Goal: Task Accomplishment & Management: Complete application form

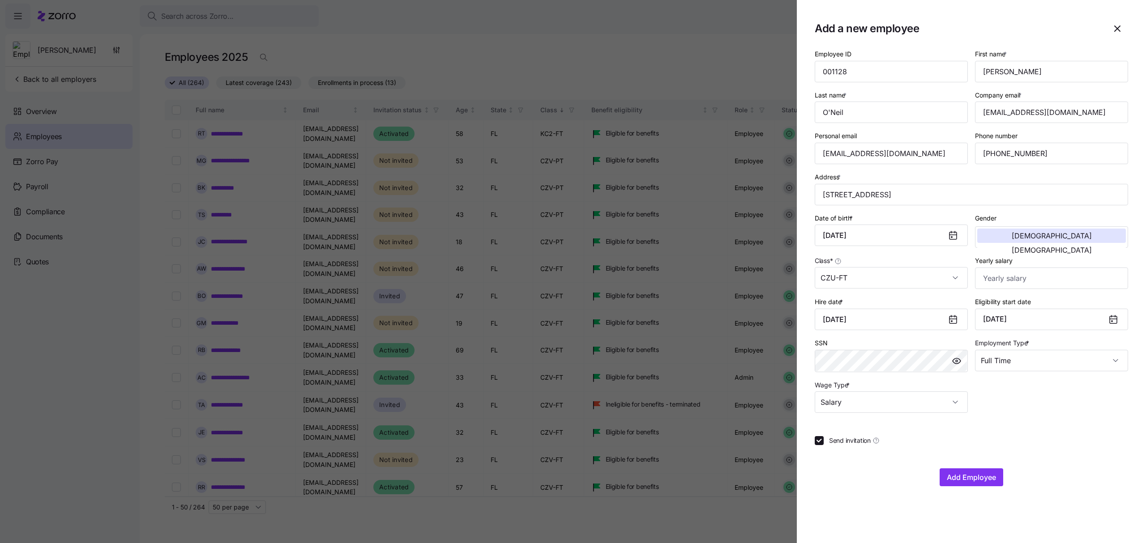
drag, startPoint x: 985, startPoint y: 478, endPoint x: 737, endPoint y: 437, distance: 252.3
click at [737, 538] on div "Add a new employee Employee ID 001128 First name * [PERSON_NAME] Last name * [P…" at bounding box center [573, 538] width 1146 height 0
click at [981, 475] on span "Add Employee" at bounding box center [970, 477] width 49 height 11
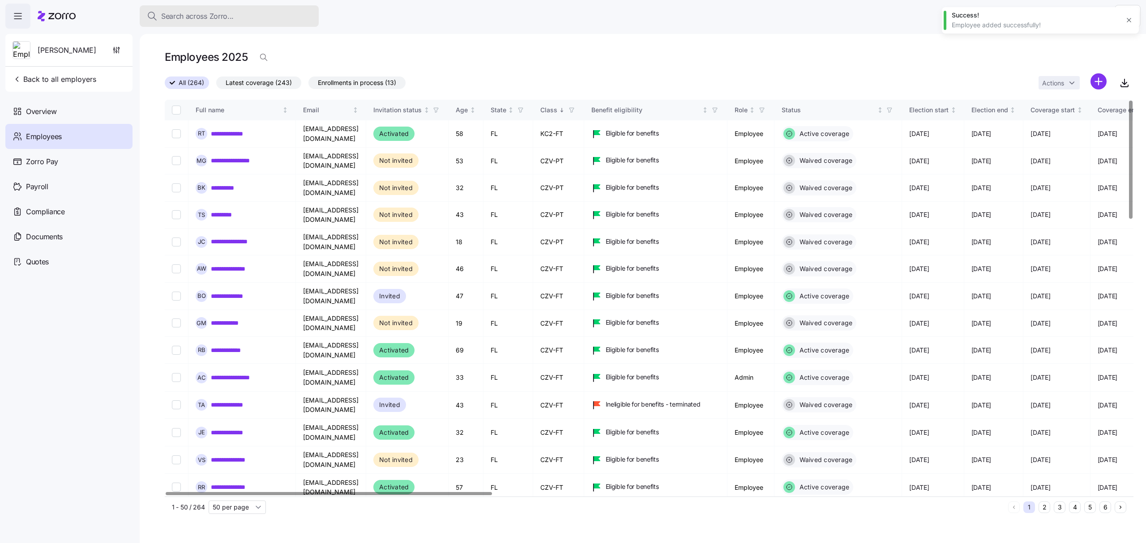
click at [247, 15] on div "Search across Zorro..." at bounding box center [229, 16] width 165 height 11
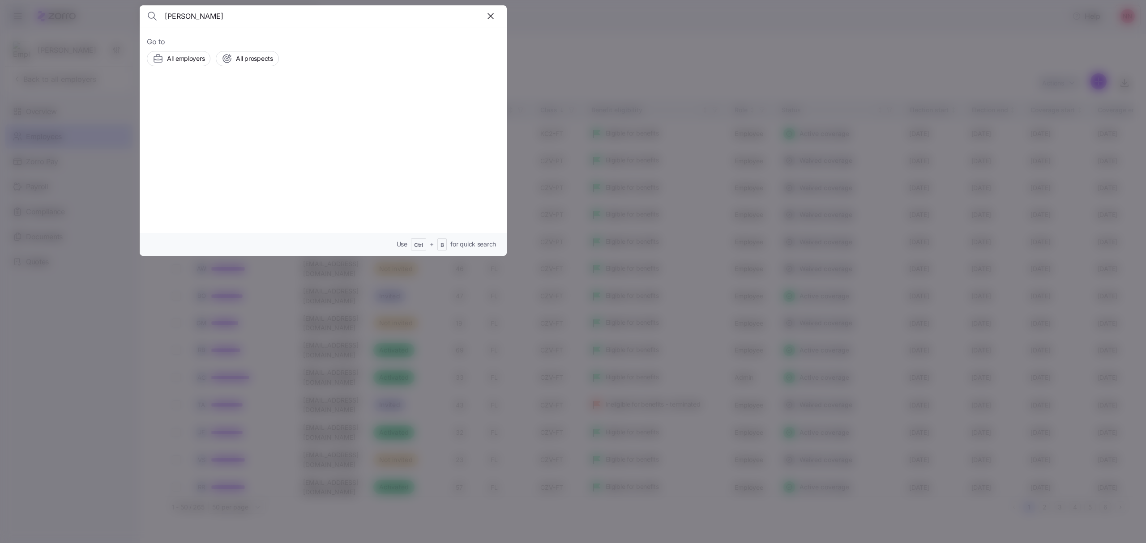
type input "[PERSON_NAME]"
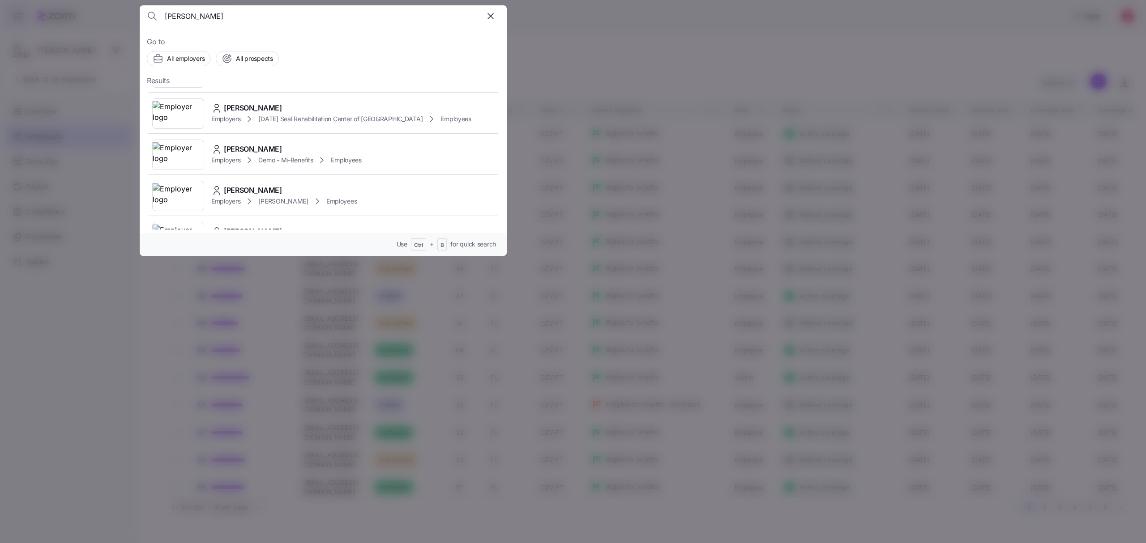
scroll to position [835, 0]
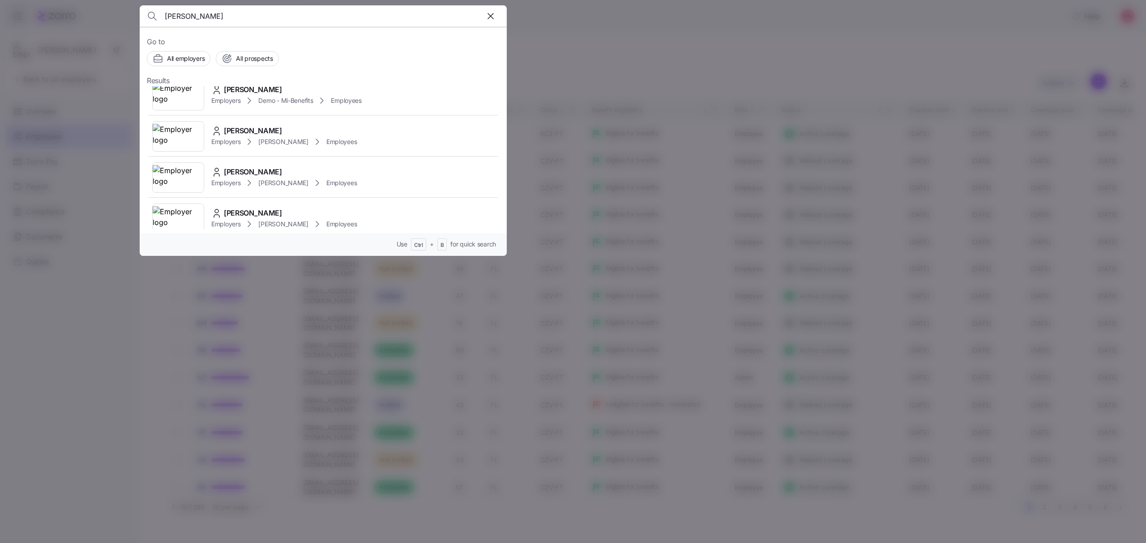
click at [283, 179] on span "[PERSON_NAME]" at bounding box center [283, 183] width 50 height 9
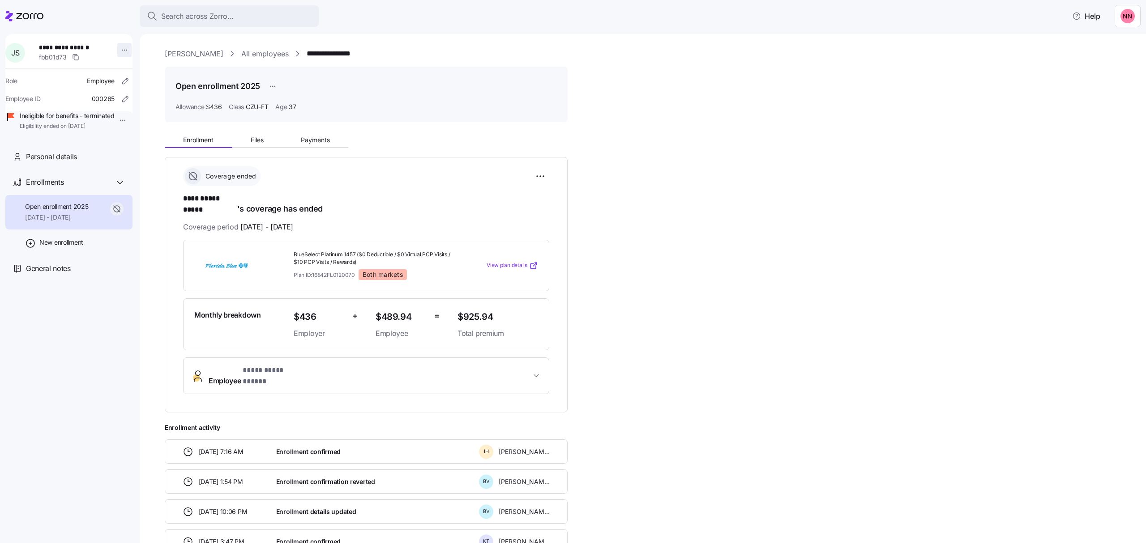
click at [119, 44] on html "**********" at bounding box center [573, 269] width 1146 height 538
click at [169, 127] on div "Edit company email" at bounding box center [159, 129] width 57 height 10
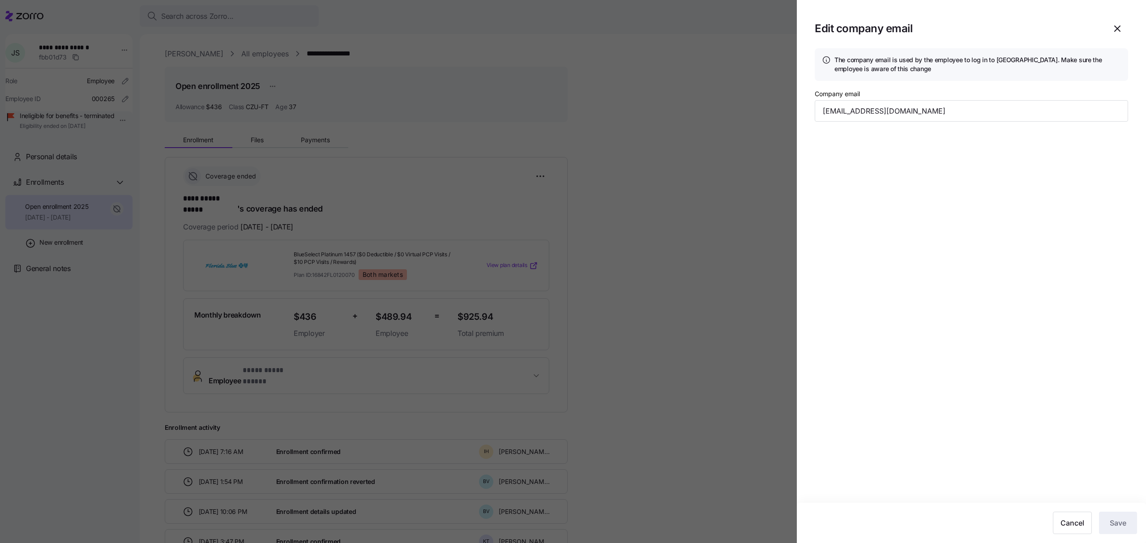
click at [99, 172] on div at bounding box center [573, 271] width 1146 height 543
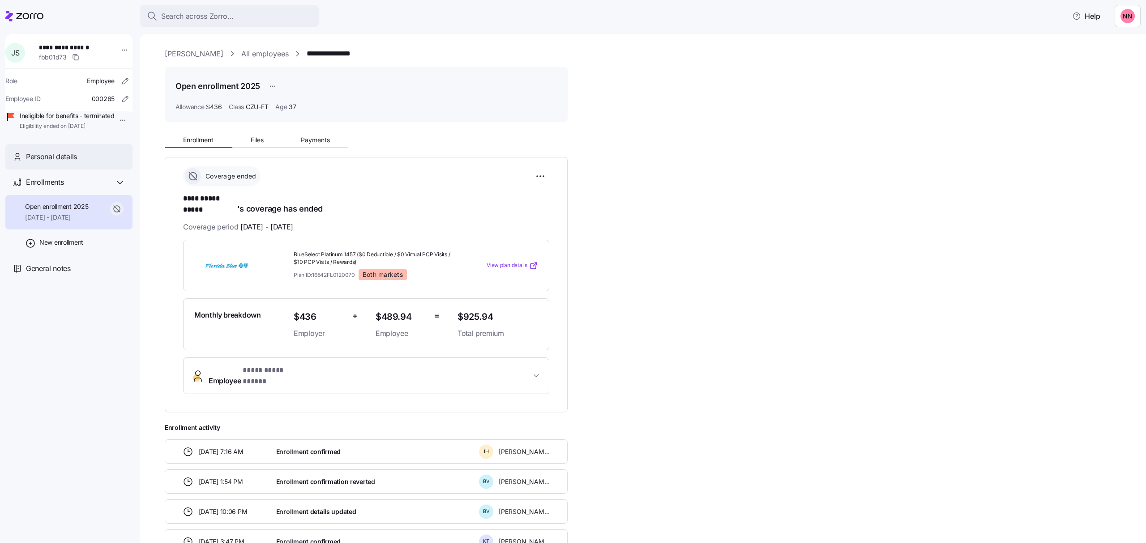
click at [80, 162] on div "Personal details" at bounding box center [75, 156] width 99 height 11
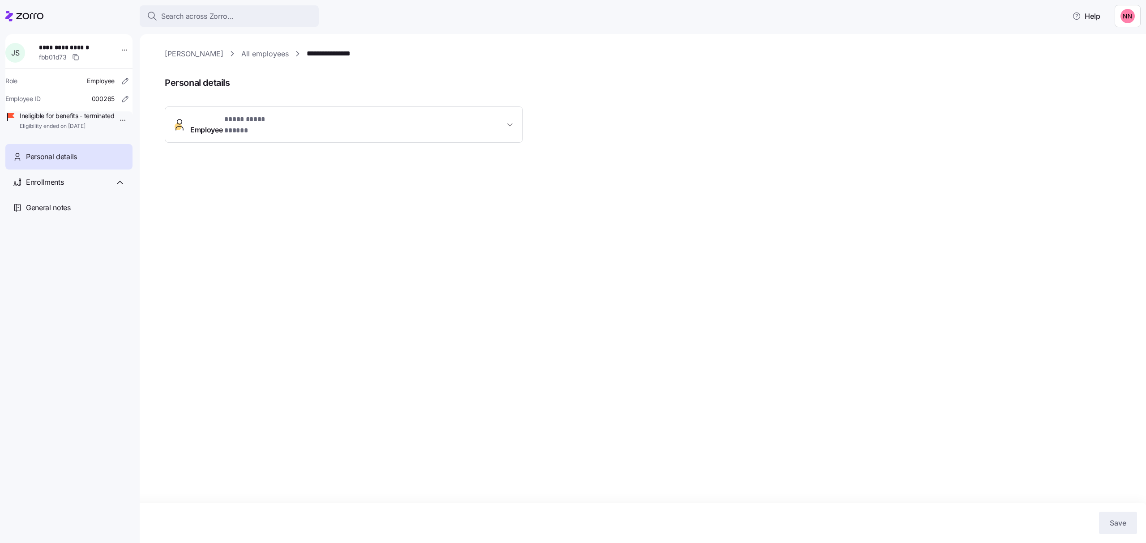
click at [512, 121] on icon "button" at bounding box center [509, 124] width 9 height 9
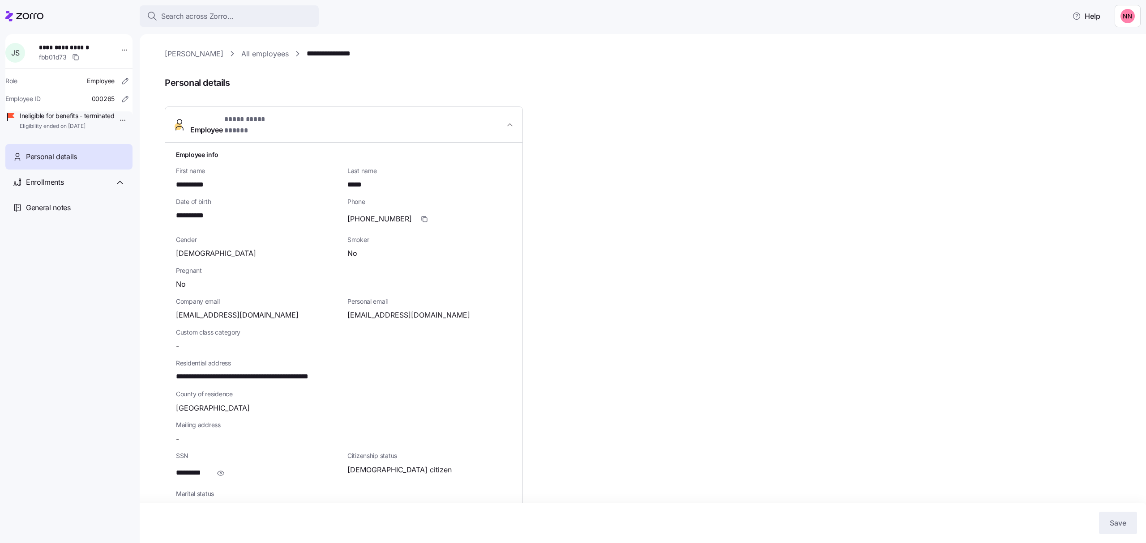
click at [430, 310] on div "[EMAIL_ADDRESS][DOMAIN_NAME]" at bounding box center [429, 315] width 164 height 11
drag, startPoint x: 425, startPoint y: 311, endPoint x: 344, endPoint y: 314, distance: 81.1
click at [344, 314] on div "Personal email [EMAIL_ADDRESS][DOMAIN_NAME]" at bounding box center [429, 309] width 171 height 31
copy span "[EMAIL_ADDRESS][DOMAIN_NAME]"
click at [120, 51] on html "**********" at bounding box center [573, 269] width 1146 height 538
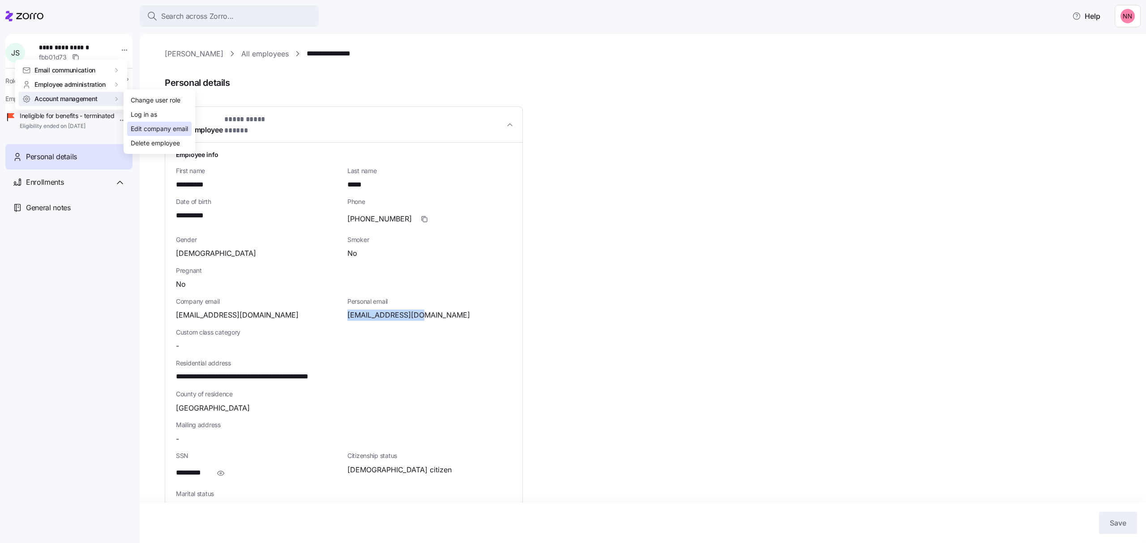
click at [175, 129] on div "Edit company email" at bounding box center [159, 129] width 57 height 10
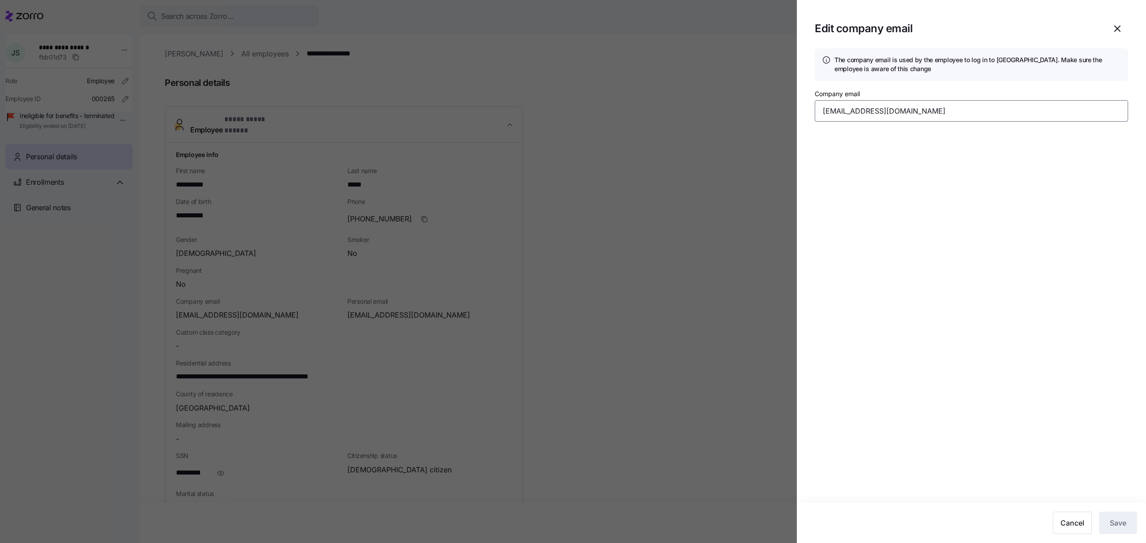
drag, startPoint x: 951, startPoint y: 111, endPoint x: 788, endPoint y: 117, distance: 163.5
click at [788, 538] on div "Edit company email The company email is used by the employee to log in to Zorro…" at bounding box center [573, 538] width 1146 height 0
paste input "[EMAIL_ADDRESS]"
type input "[EMAIL_ADDRESS][DOMAIN_NAME]"
click at [1128, 517] on button "Save" at bounding box center [1118, 523] width 38 height 22
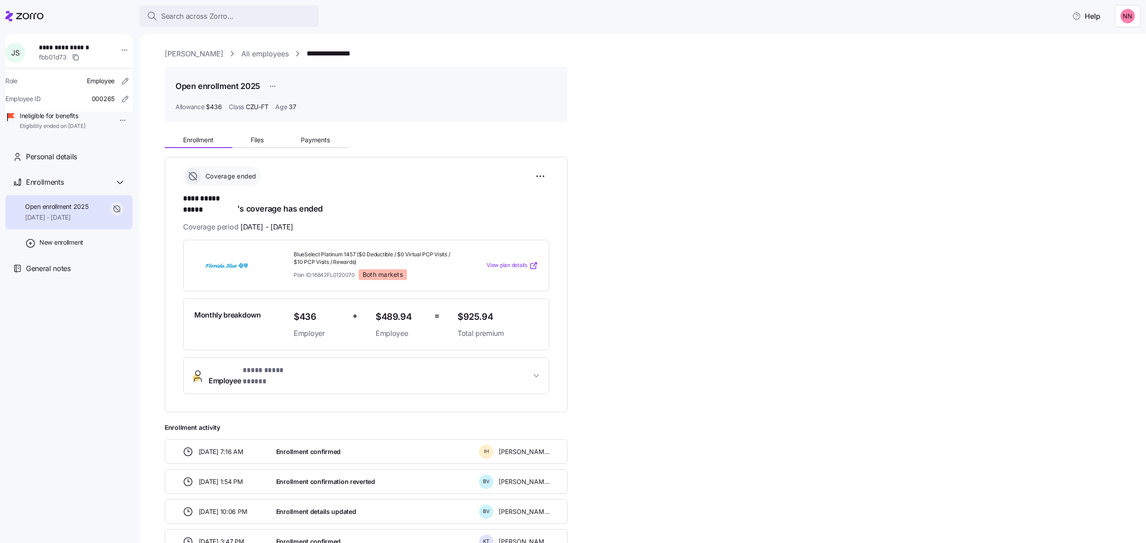
click at [258, 49] on link "All employees" at bounding box center [264, 53] width 47 height 11
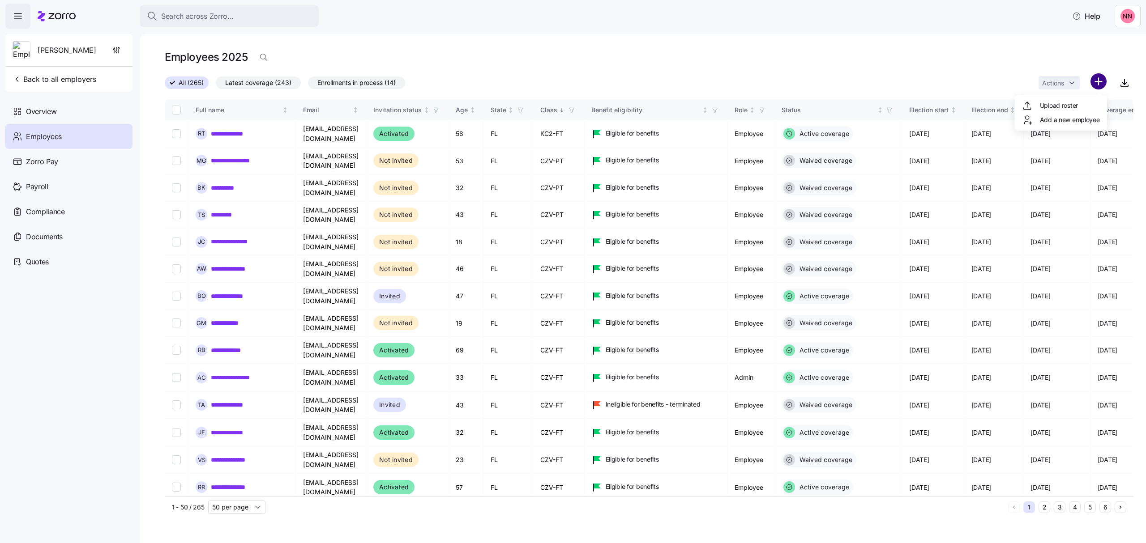
click at [1092, 80] on html "**********" at bounding box center [573, 269] width 1146 height 538
click at [1062, 116] on span "Add a new employee" at bounding box center [1070, 119] width 60 height 9
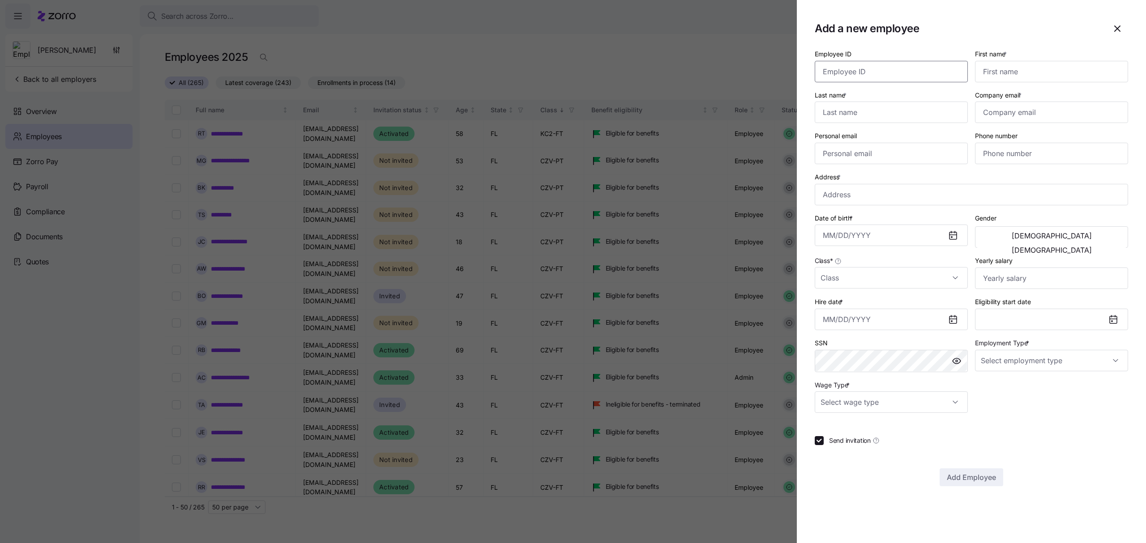
click at [881, 72] on input "Employee ID" at bounding box center [890, 71] width 153 height 21
paste input "001131"
type input "001131"
click at [1010, 77] on input "First name *" at bounding box center [1051, 71] width 153 height 21
type input "[PERSON_NAME]"
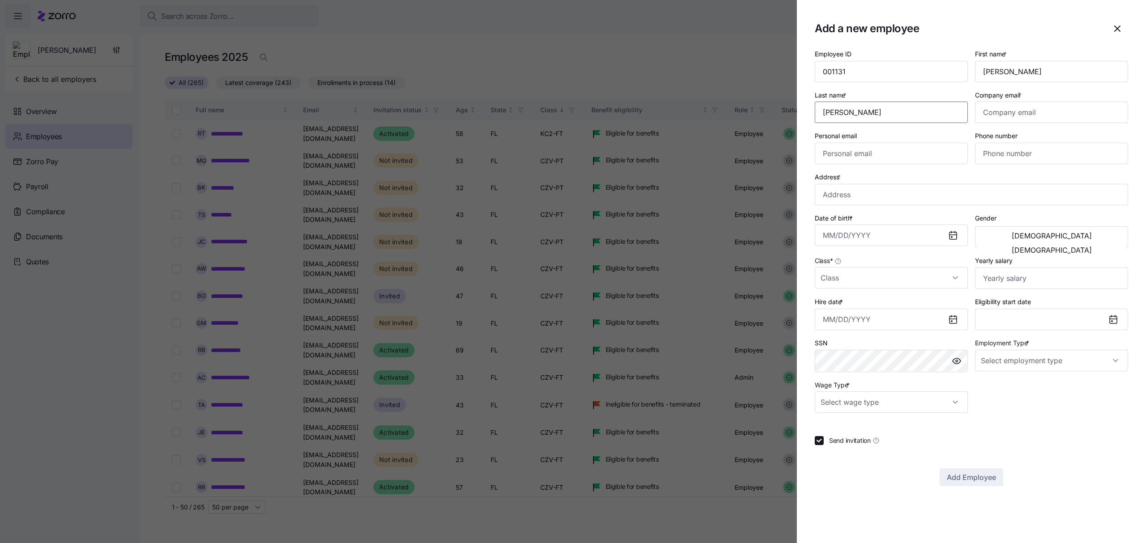
type input "[PERSON_NAME]"
click at [1029, 109] on input "Company email *" at bounding box center [1051, 112] width 153 height 21
paste input "[EMAIL_ADDRESS][DOMAIN_NAME]"
type input "[EMAIL_ADDRESS][DOMAIN_NAME]"
click at [883, 154] on input "Personal email" at bounding box center [890, 153] width 153 height 21
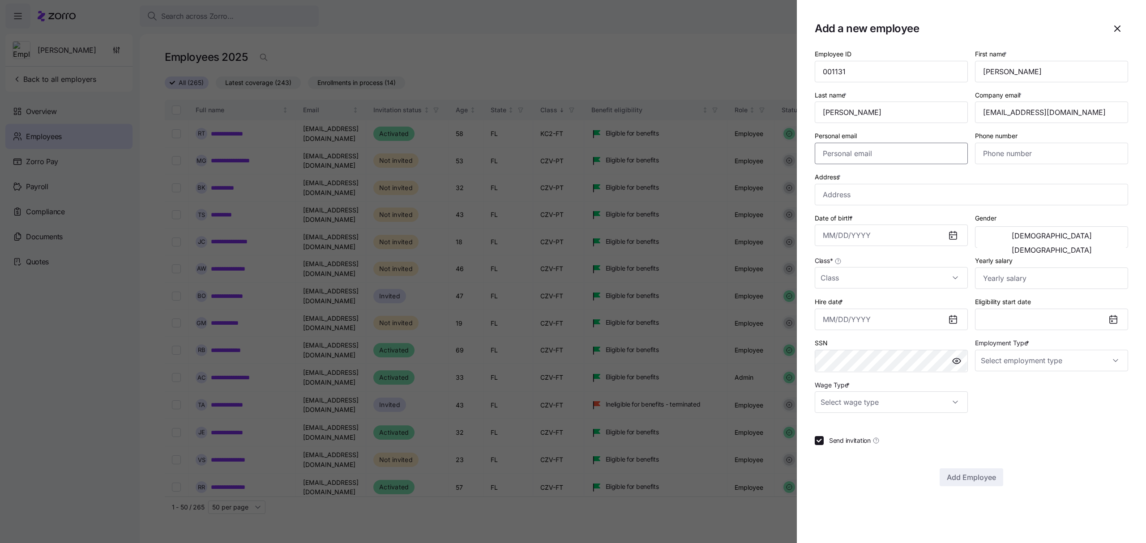
paste input "[EMAIL_ADDRESS][DOMAIN_NAME]"
type input "[EMAIL_ADDRESS][DOMAIN_NAME]"
click at [1001, 148] on input "Phone number" at bounding box center [1051, 153] width 153 height 21
paste input "[PHONE_NUMBER]"
type input "[PHONE_NUMBER]"
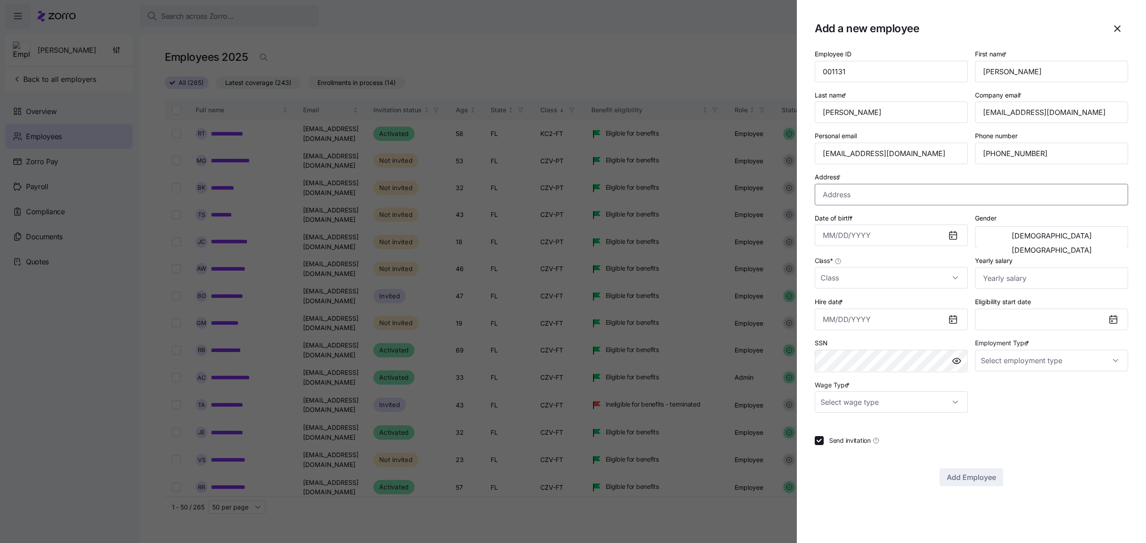
click at [882, 194] on input "Address *" at bounding box center [970, 194] width 313 height 21
paste input "[STREET_ADDRESS]"
type input "[STREET_ADDRESS]"
click at [853, 237] on input "Date of birth *" at bounding box center [890, 235] width 153 height 21
paste input "[DATE]"
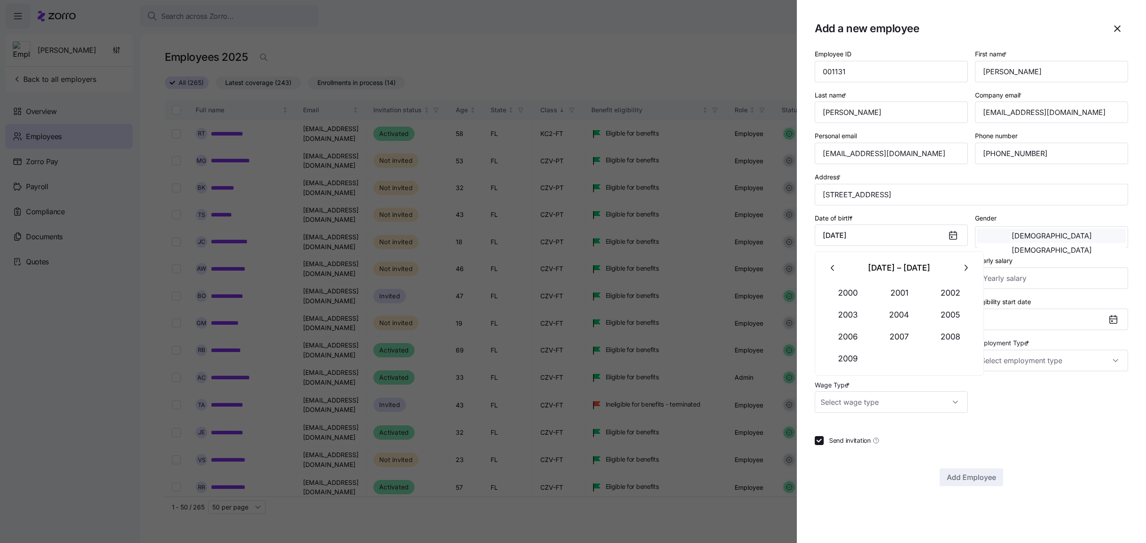
type input "[DATE]"
click at [1021, 238] on span "[DEMOGRAPHIC_DATA]" at bounding box center [1051, 235] width 80 height 7
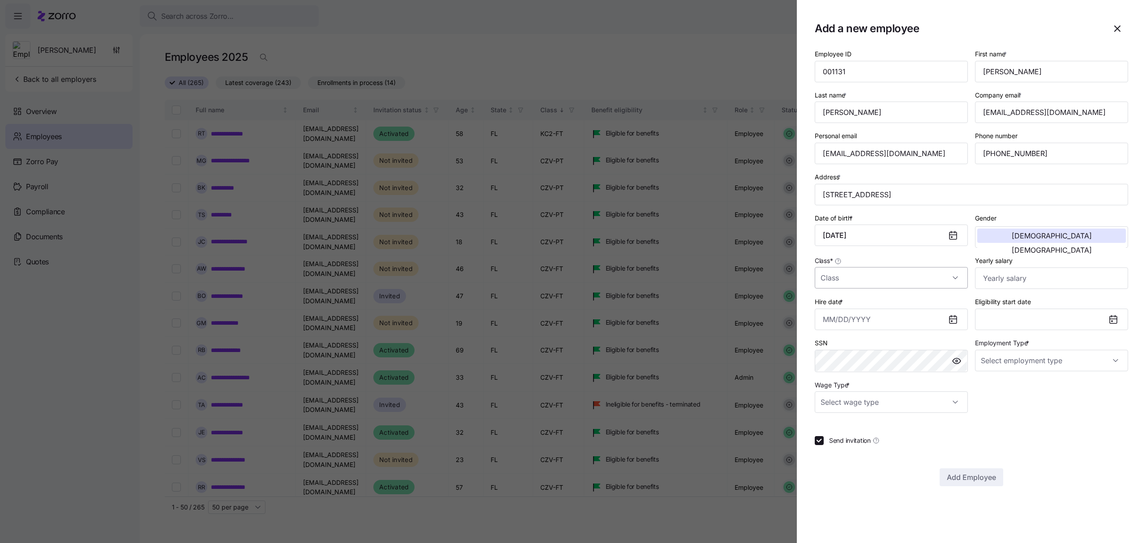
click at [894, 273] on input "Class *" at bounding box center [890, 277] width 153 height 21
click at [851, 304] on div "CZV-FT" at bounding box center [891, 306] width 146 height 19
type input "CZV-FT"
click at [952, 315] on icon at bounding box center [952, 319] width 11 height 11
click at [950, 323] on icon at bounding box center [952, 319] width 11 height 11
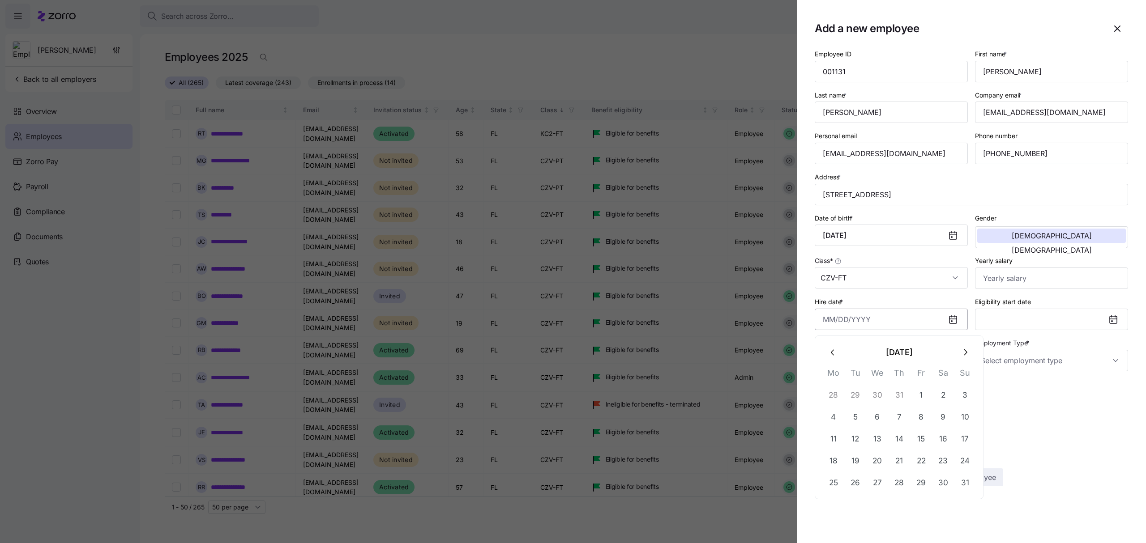
click at [916, 323] on input "Hire date *" at bounding box center [890, 319] width 153 height 21
click at [920, 392] on button "1" at bounding box center [920, 394] width 21 height 21
type input "[DATE]"
click at [1116, 357] on input "Employment Type *" at bounding box center [1051, 360] width 153 height 21
click at [1006, 385] on span "Full Time" at bounding box center [998, 390] width 26 height 10
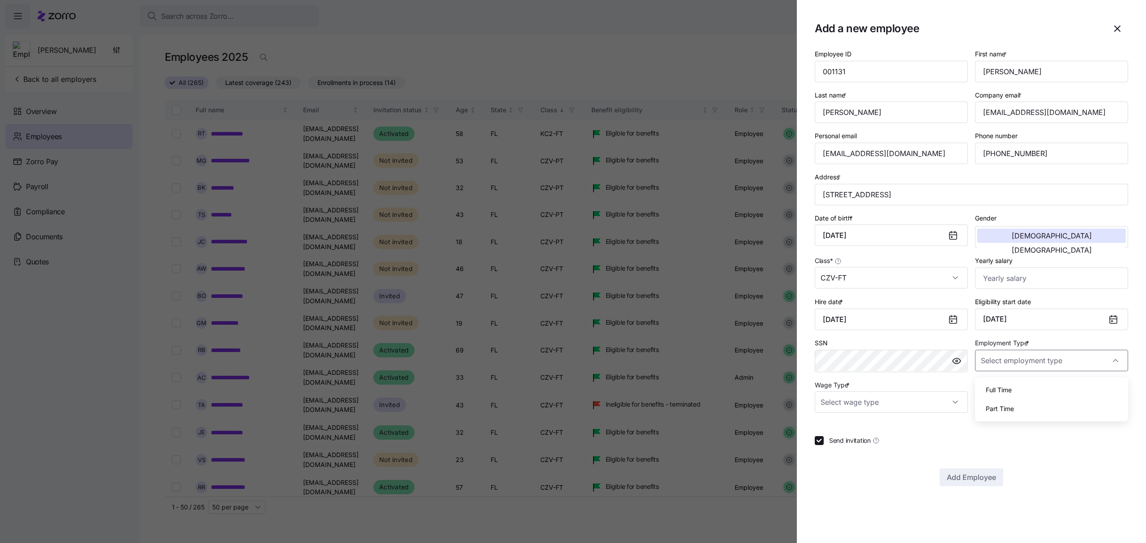
type input "Full Time"
click at [953, 405] on input "Wage Type *" at bounding box center [890, 402] width 153 height 21
click at [848, 448] on div "Hourly" at bounding box center [891, 451] width 146 height 19
type input "Hourly"
drag, startPoint x: 1080, startPoint y: 111, endPoint x: 933, endPoint y: 113, distance: 146.8
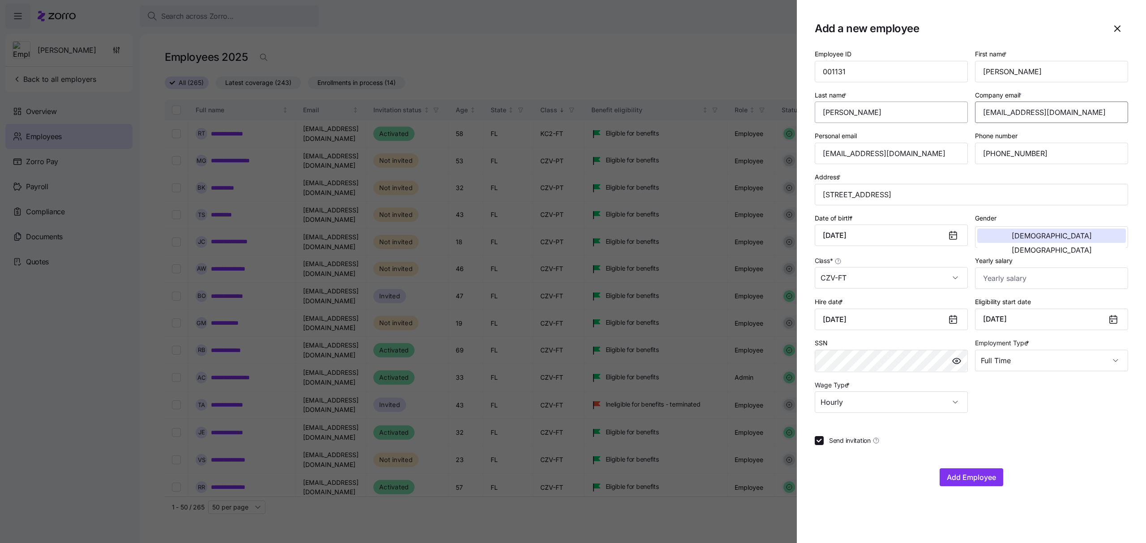
click at [933, 113] on div "Employee ID 001131 First name * [PERSON_NAME] Last name * [PERSON_NAME] Company…" at bounding box center [971, 231] width 320 height 372
click at [981, 478] on span "Add Employee" at bounding box center [970, 477] width 49 height 11
